Goal: Check status

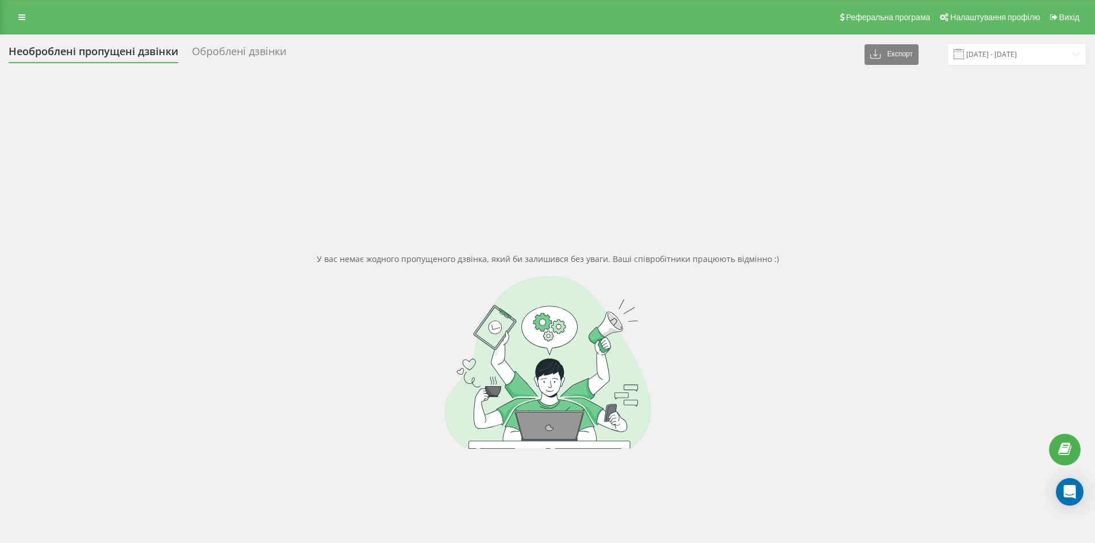
click at [237, 47] on div "Оброблені дзвінки" at bounding box center [239, 54] width 94 height 18
